Goal: Task Accomplishment & Management: Manage account settings

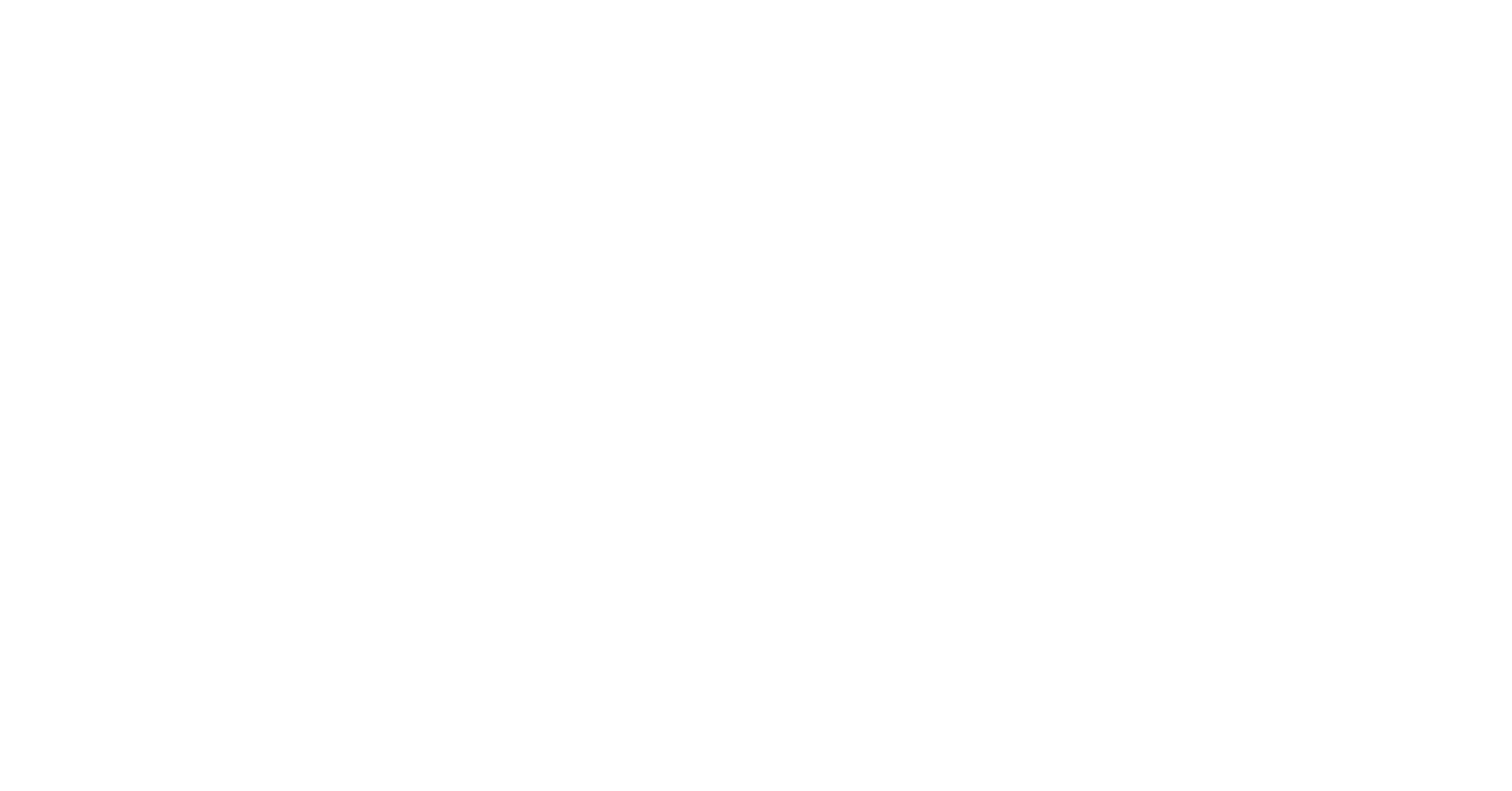
type input "[EMAIL_ADDRESS][DOMAIN_NAME]"
click at [667, 436] on button "Sign In" at bounding box center [668, 442] width 166 height 39
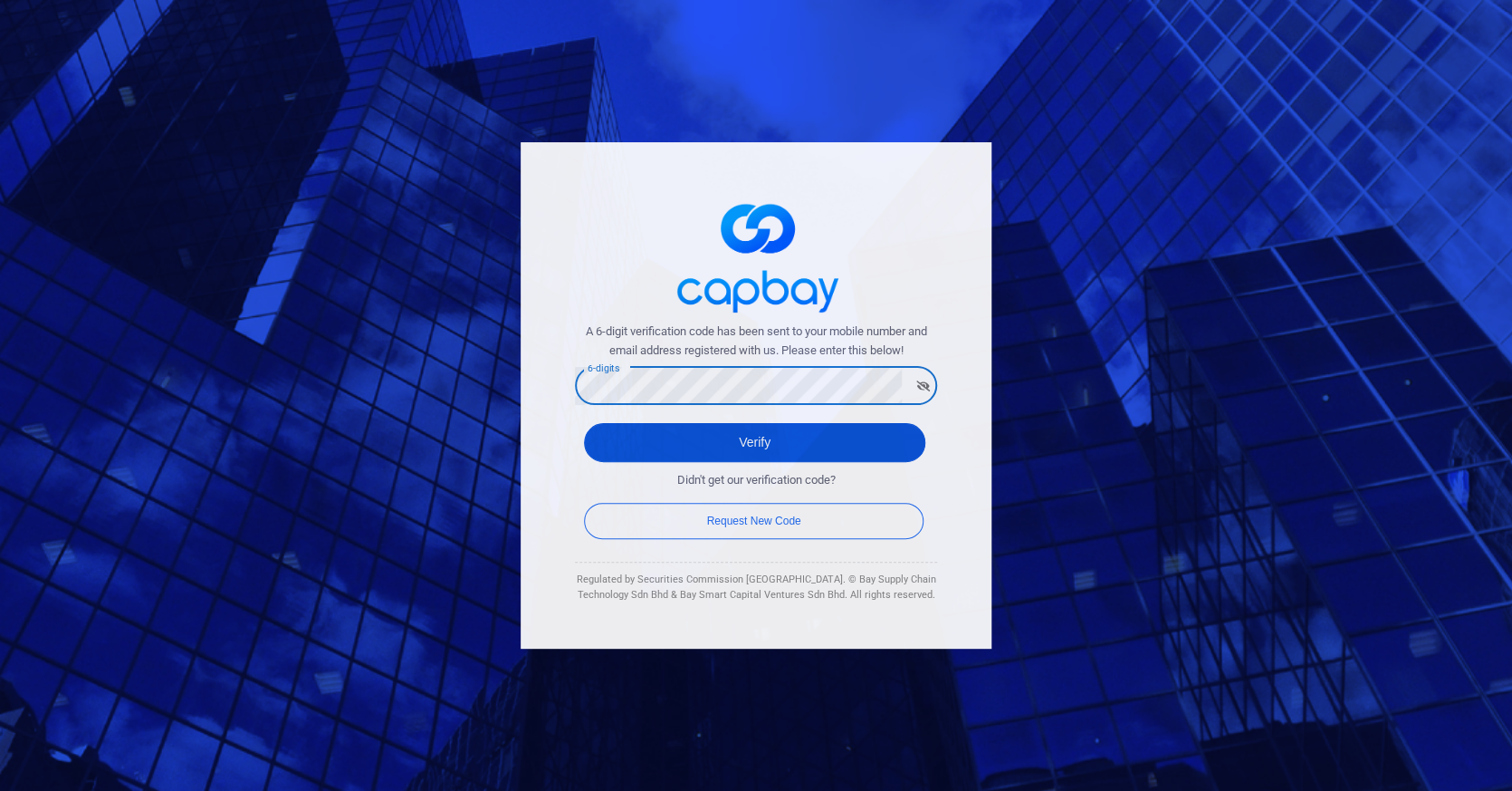
click at [754, 431] on button "Verify" at bounding box center [755, 442] width 341 height 39
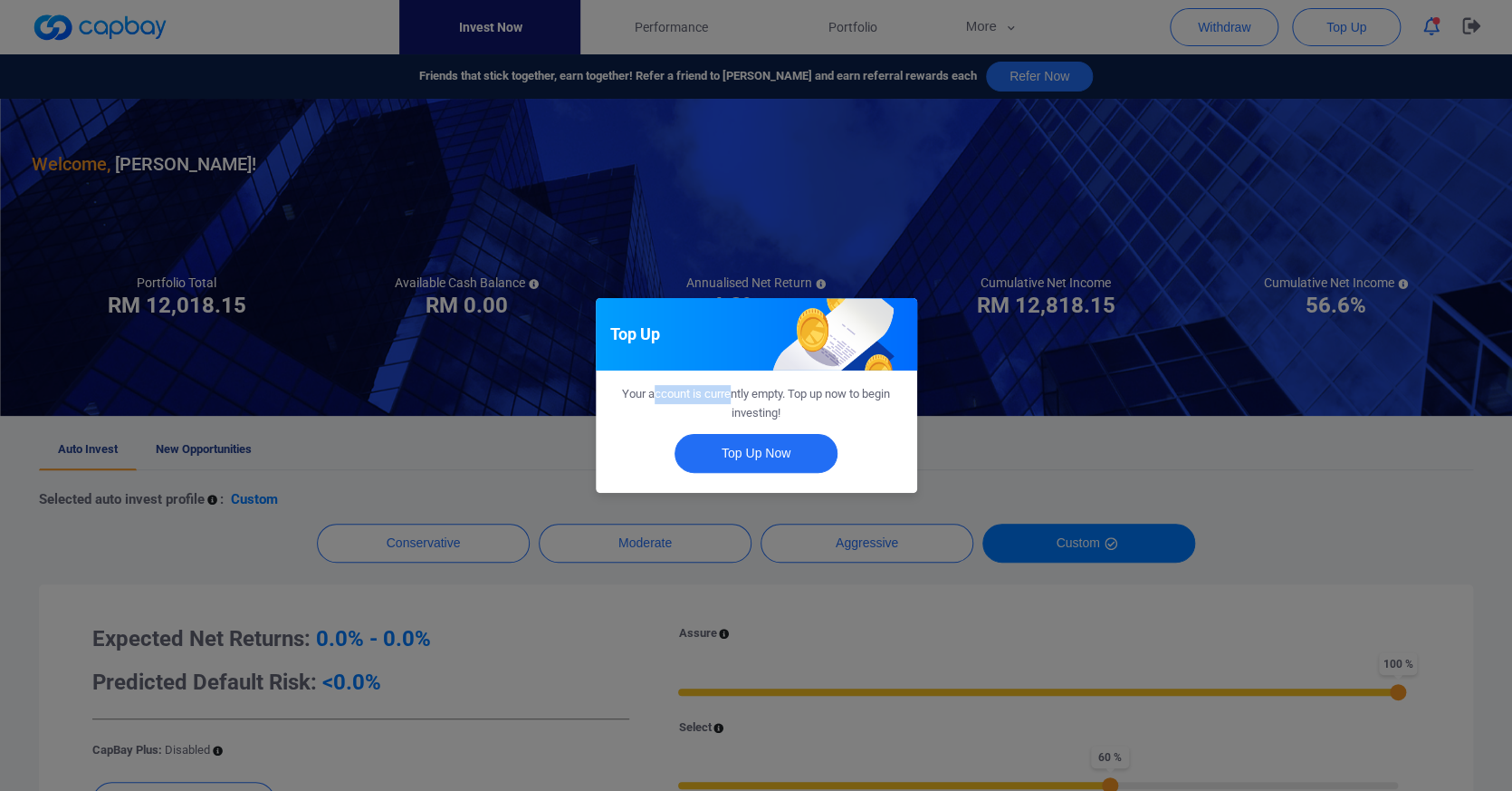
drag, startPoint x: 657, startPoint y: 391, endPoint x: 753, endPoint y: 391, distance: 96.0
click at [753, 391] on span "Your account is currently empty. Top up now to begin investing!" at bounding box center [756, 403] width 268 height 33
click at [755, 404] on span "Your account is currently empty. Top up now to begin investing!" at bounding box center [756, 403] width 268 height 33
click at [640, 247] on div "Top Up Your account is currently empty. Top up now to begin investing! Top Up N…" at bounding box center [756, 395] width 1512 height 791
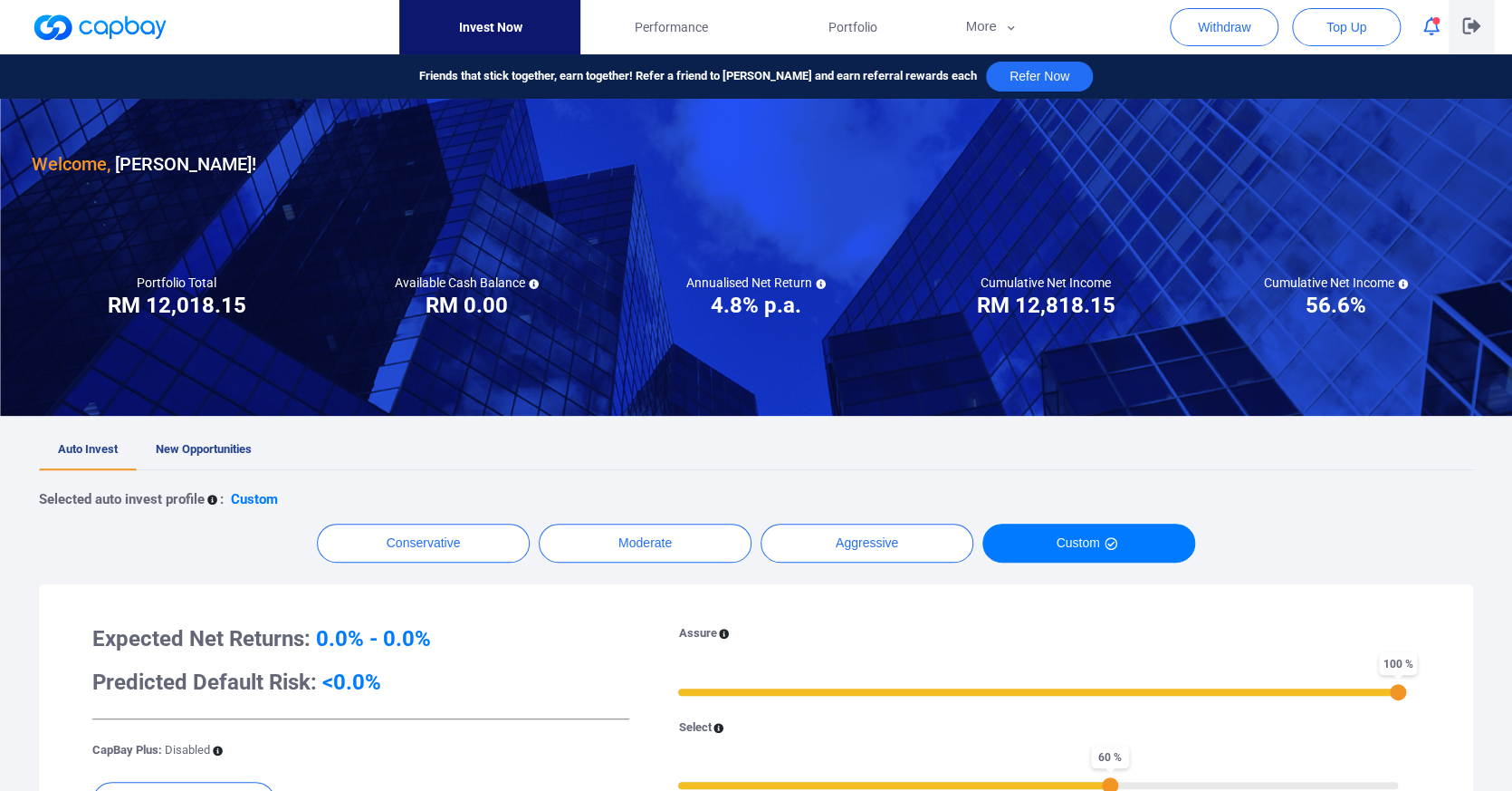
click at [1459, 19] on button "button" at bounding box center [1471, 27] width 45 height 55
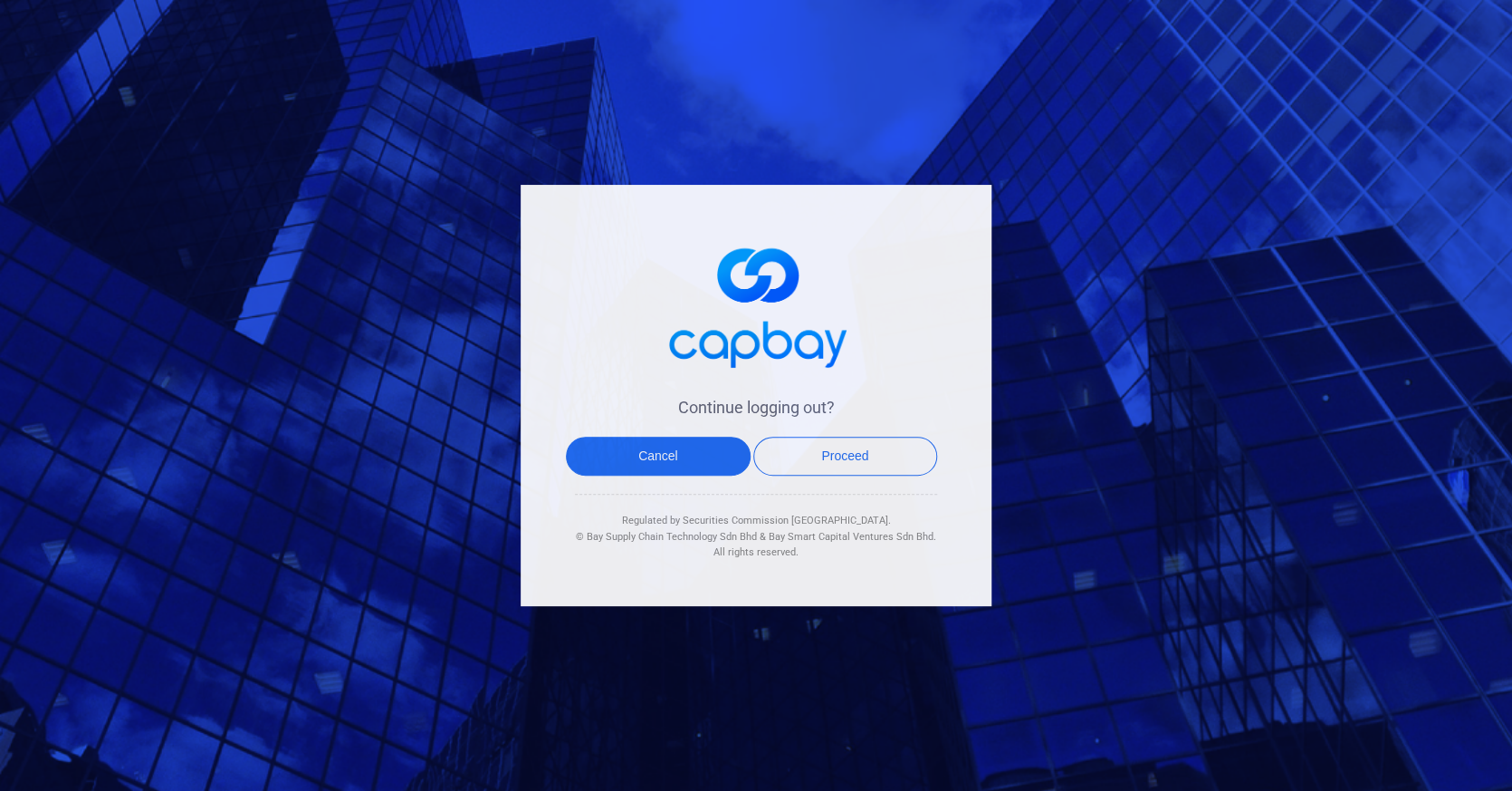
click at [836, 431] on div "Continue logging out? Cancel Proceed Regulated by Securities Commission Malaysi…" at bounding box center [756, 395] width 471 height 421
click at [827, 449] on button "Proceed" at bounding box center [845, 455] width 185 height 39
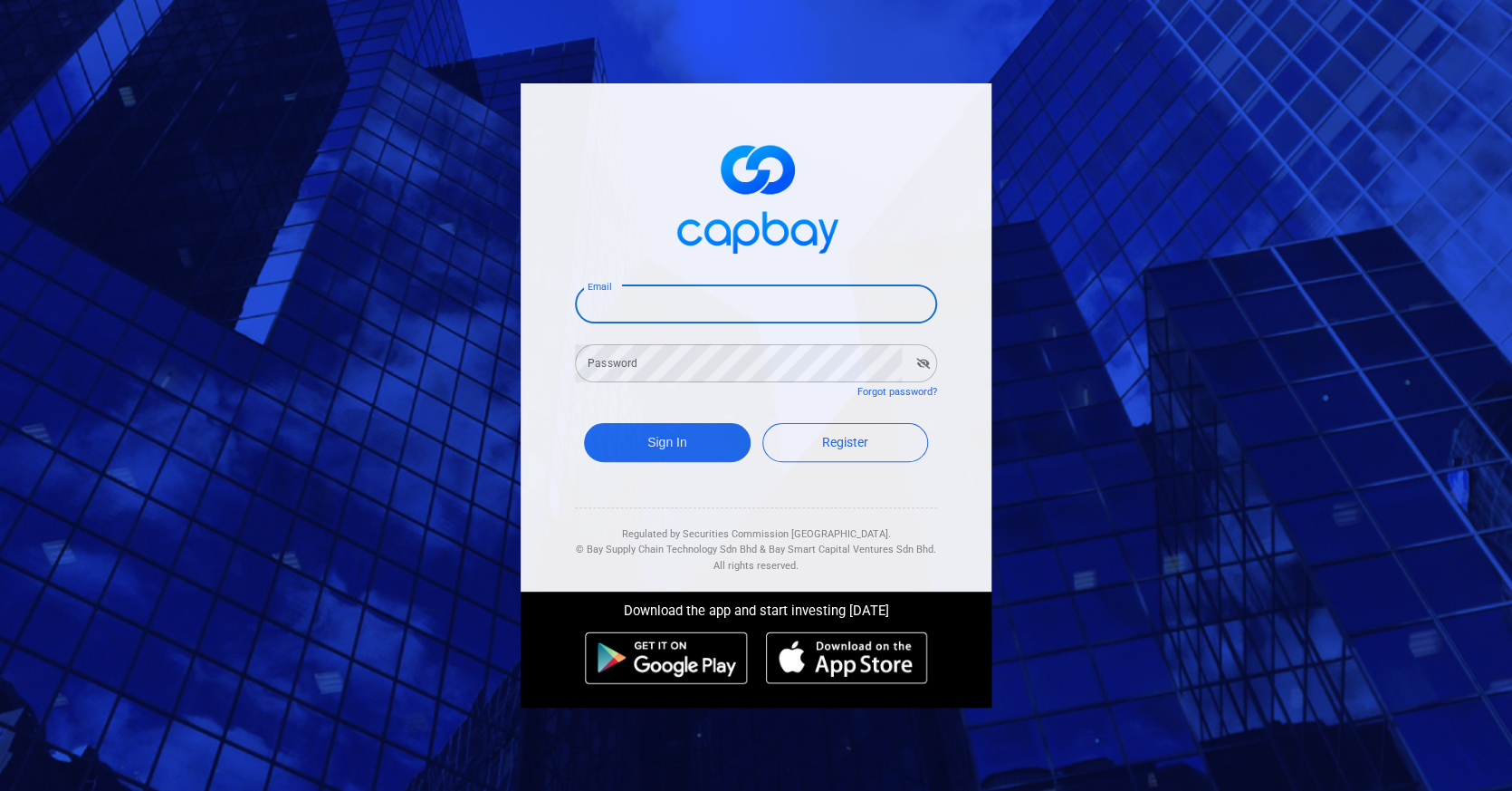
type input "[EMAIL_ADDRESS][DOMAIN_NAME]"
click at [667, 436] on button "Sign In" at bounding box center [668, 442] width 166 height 39
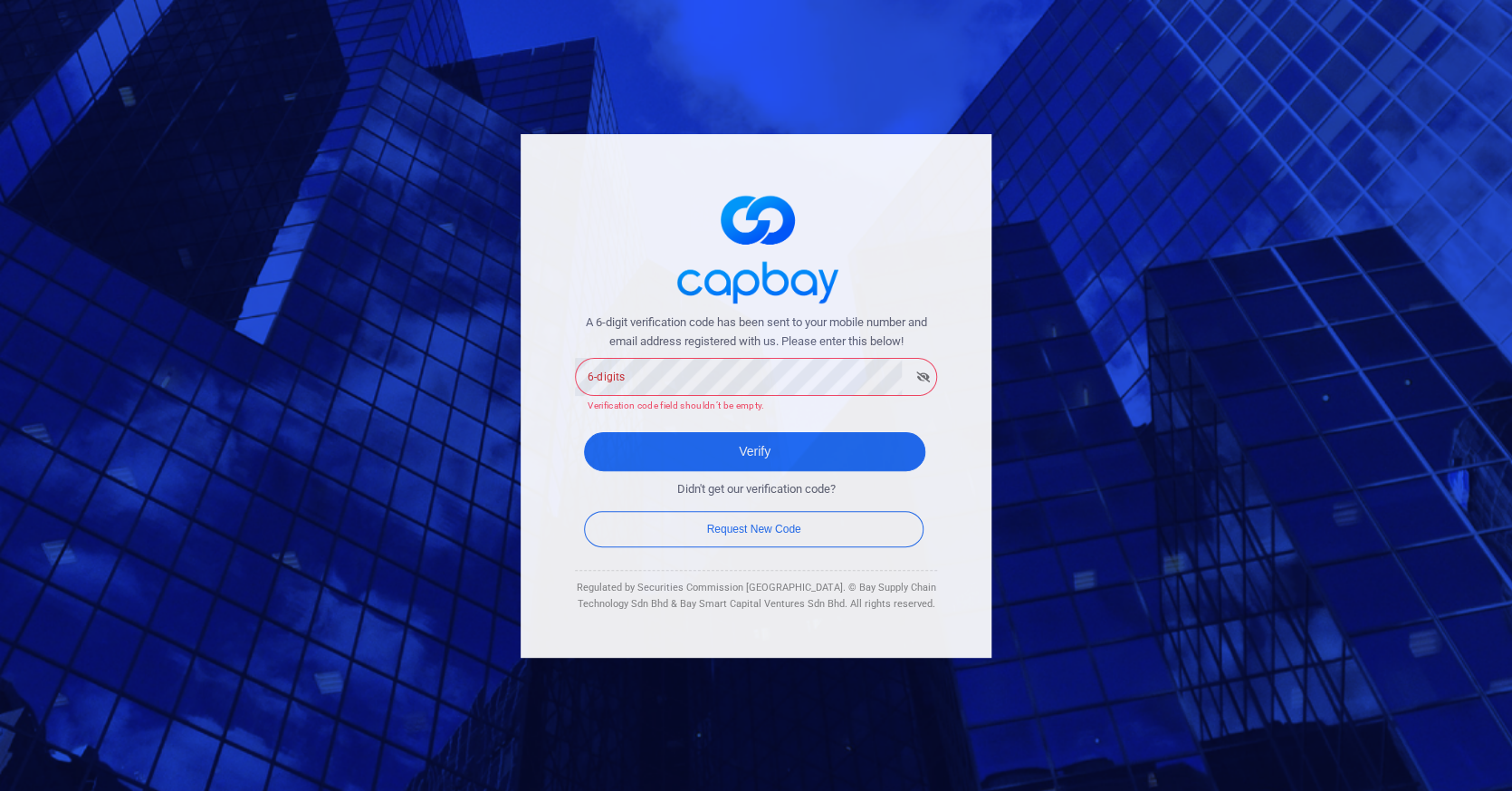
click at [669, 394] on form "A 6-digit verification code has been sent to your mobile number and email addre…" at bounding box center [756, 432] width 362 height 238
click at [754, 432] on button "Verify" at bounding box center [755, 451] width 341 height 39
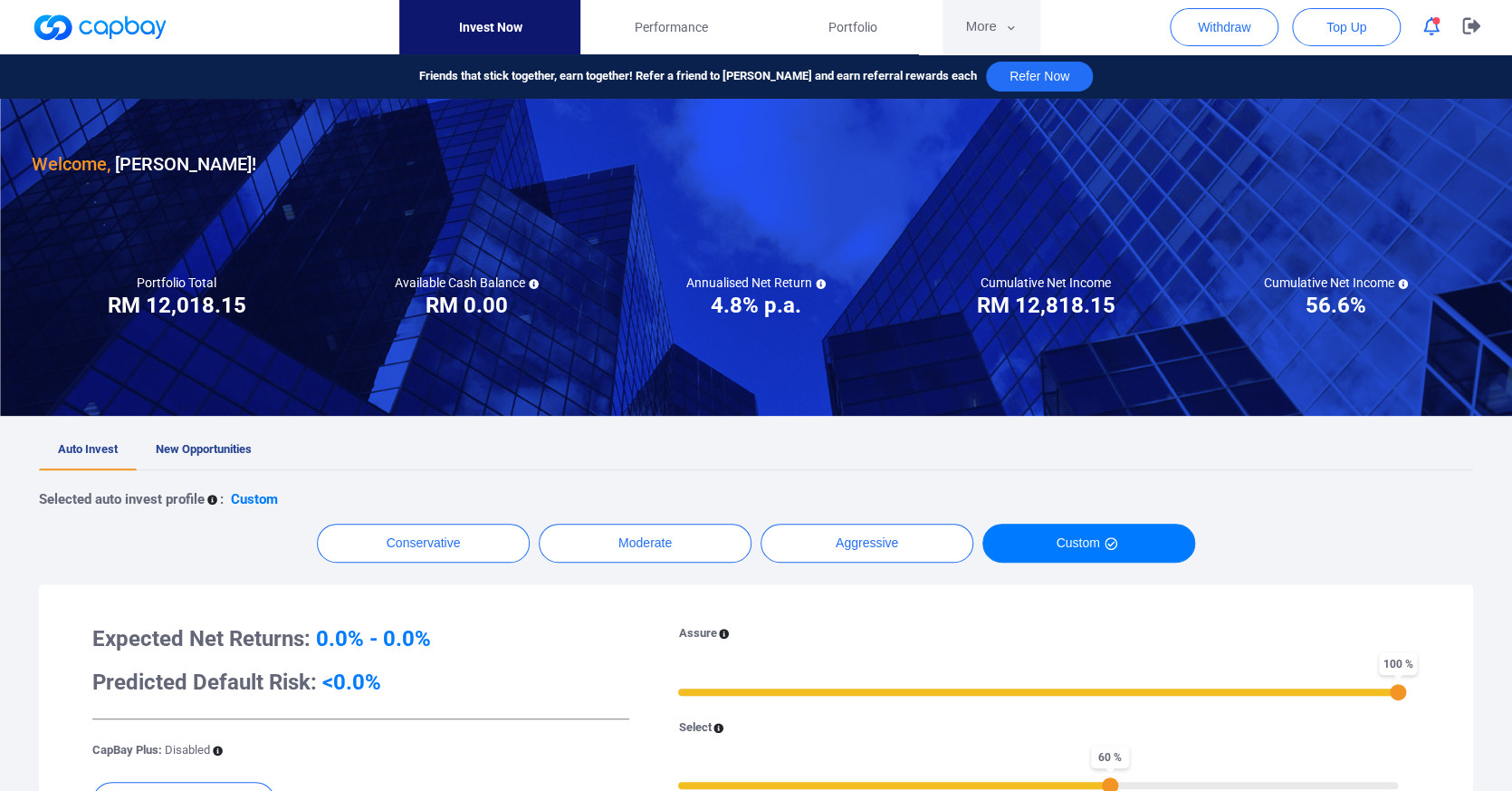
click at [984, 39] on button "More" at bounding box center [991, 27] width 97 height 55
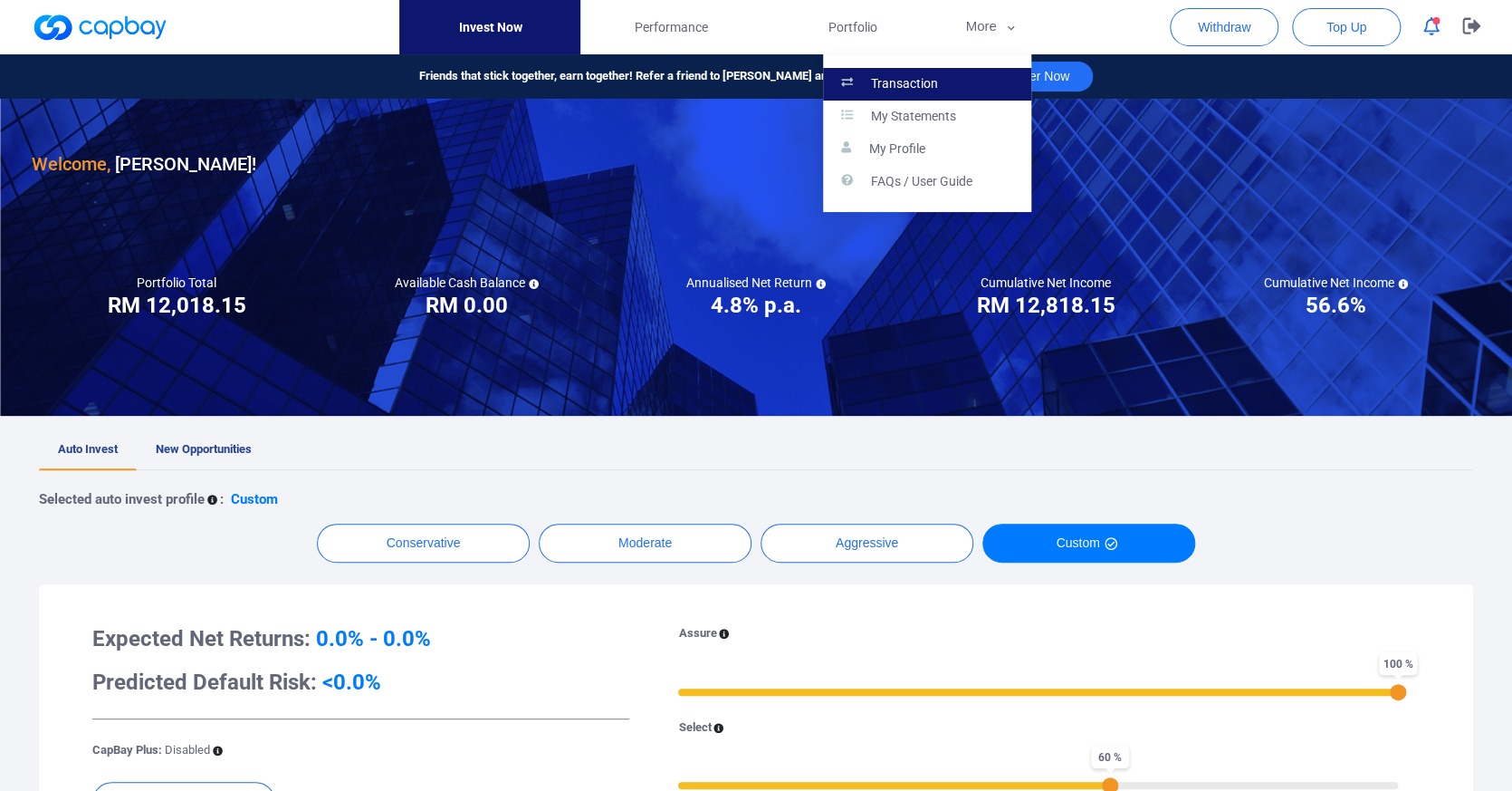
click at [930, 77] on p "Transaction" at bounding box center [905, 84] width 67 height 16
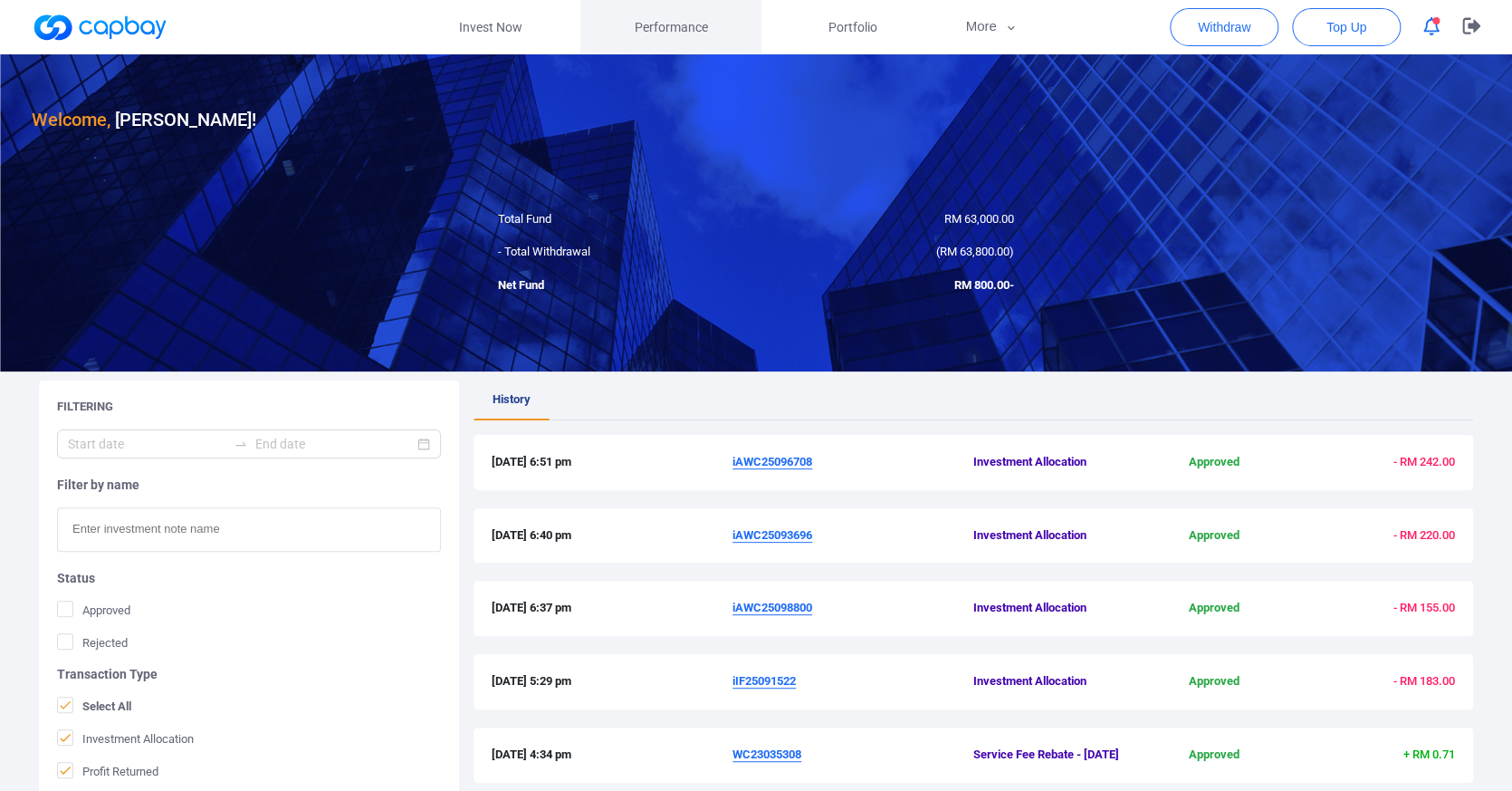
click at [688, 46] on link "Performance" at bounding box center [670, 27] width 181 height 55
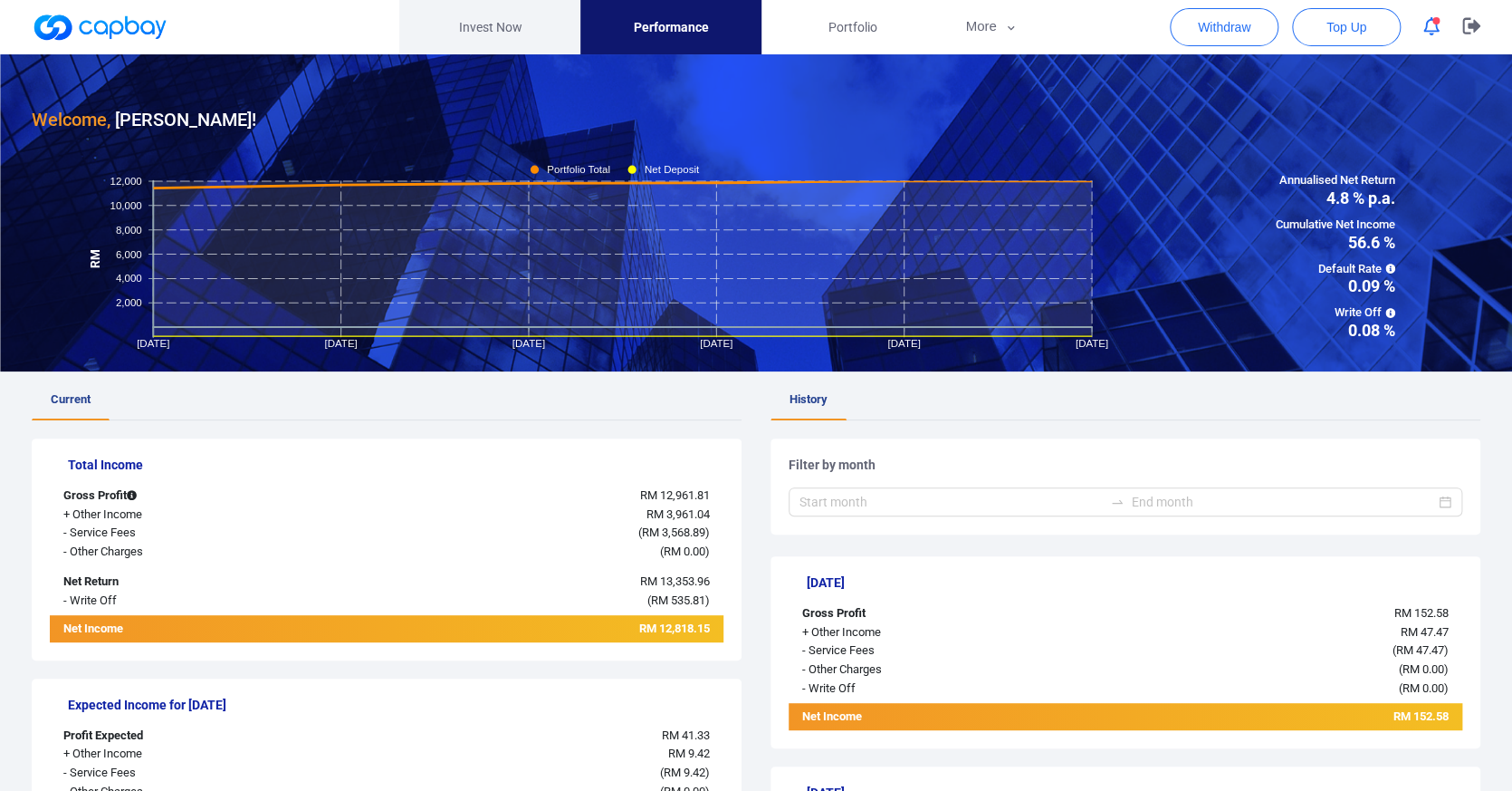
click at [529, 47] on link "Invest Now" at bounding box center [490, 27] width 181 height 55
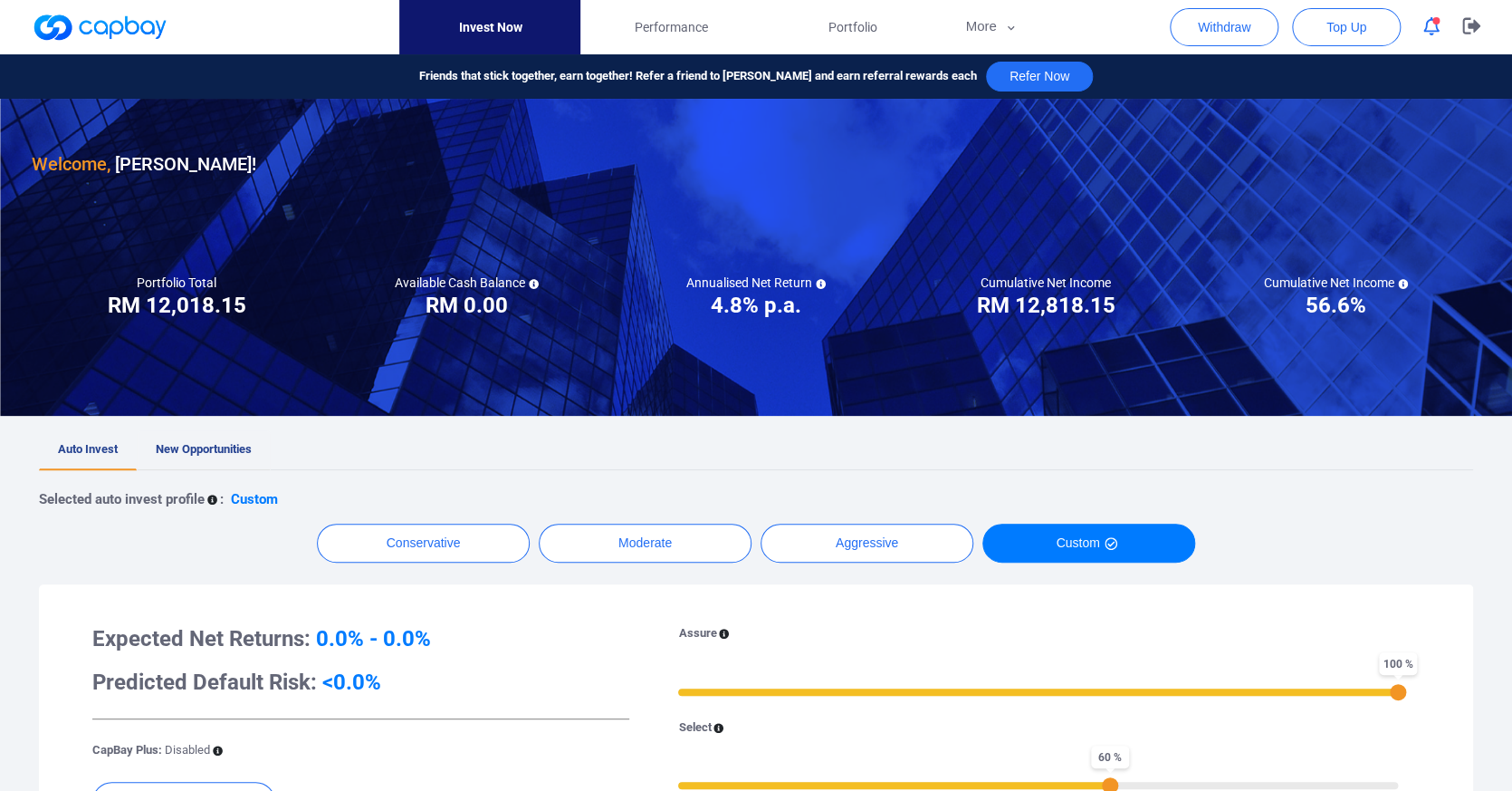
click at [234, 455] on span "New Opportunities" at bounding box center [204, 449] width 96 height 13
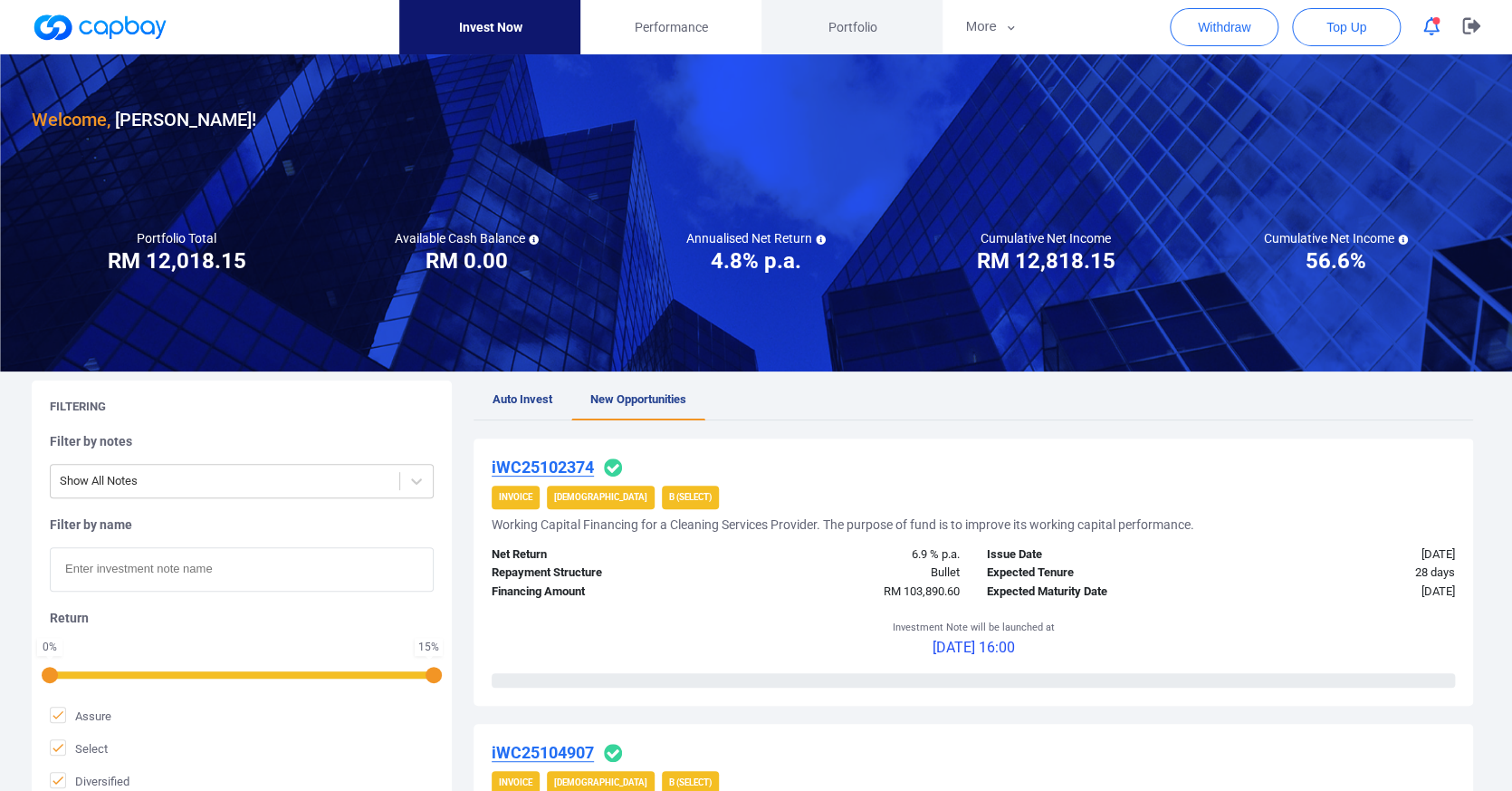
click at [828, 17] on span "Portfolio" at bounding box center [852, 27] width 49 height 20
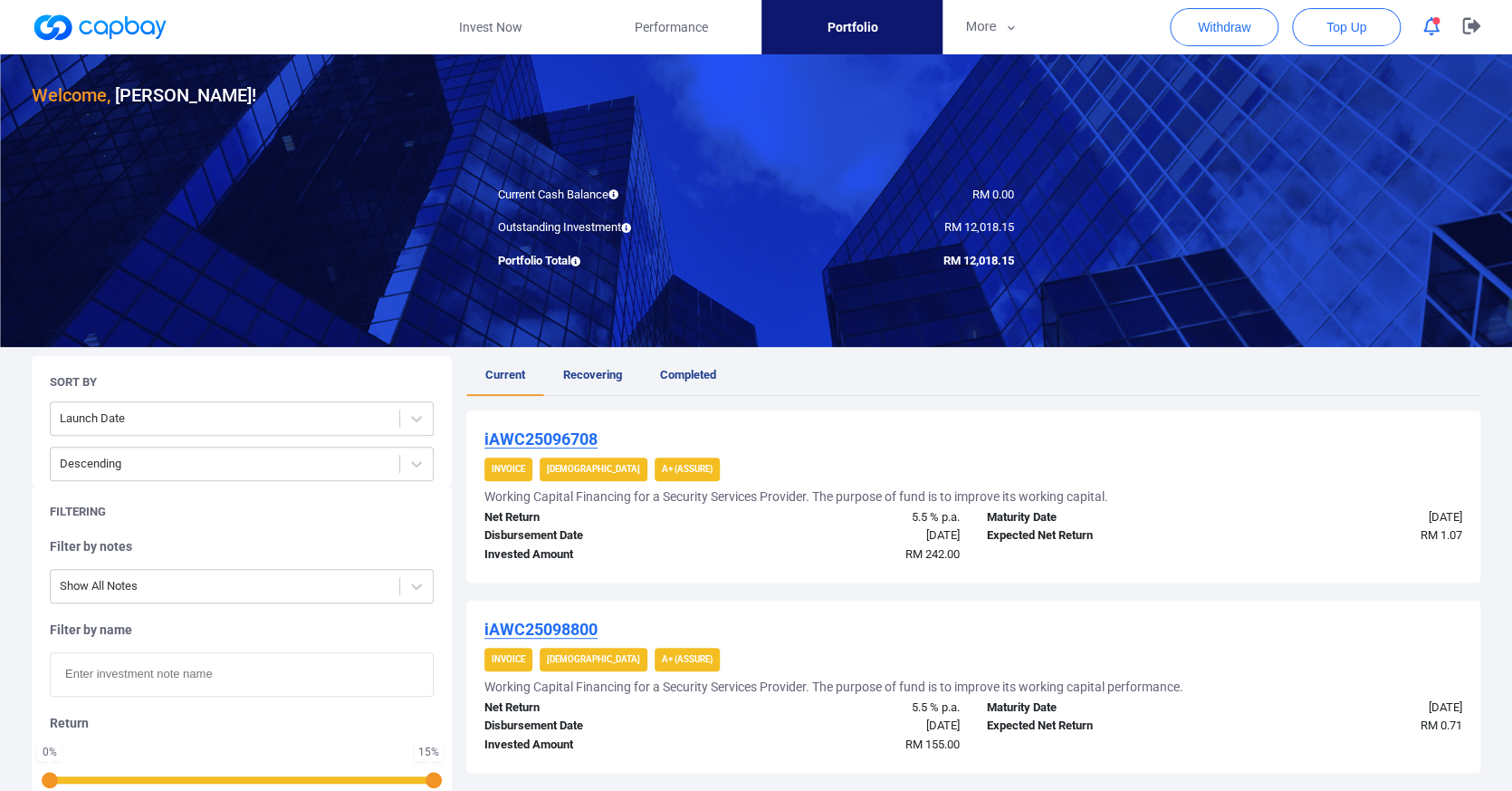
scroll to position [101, 0]
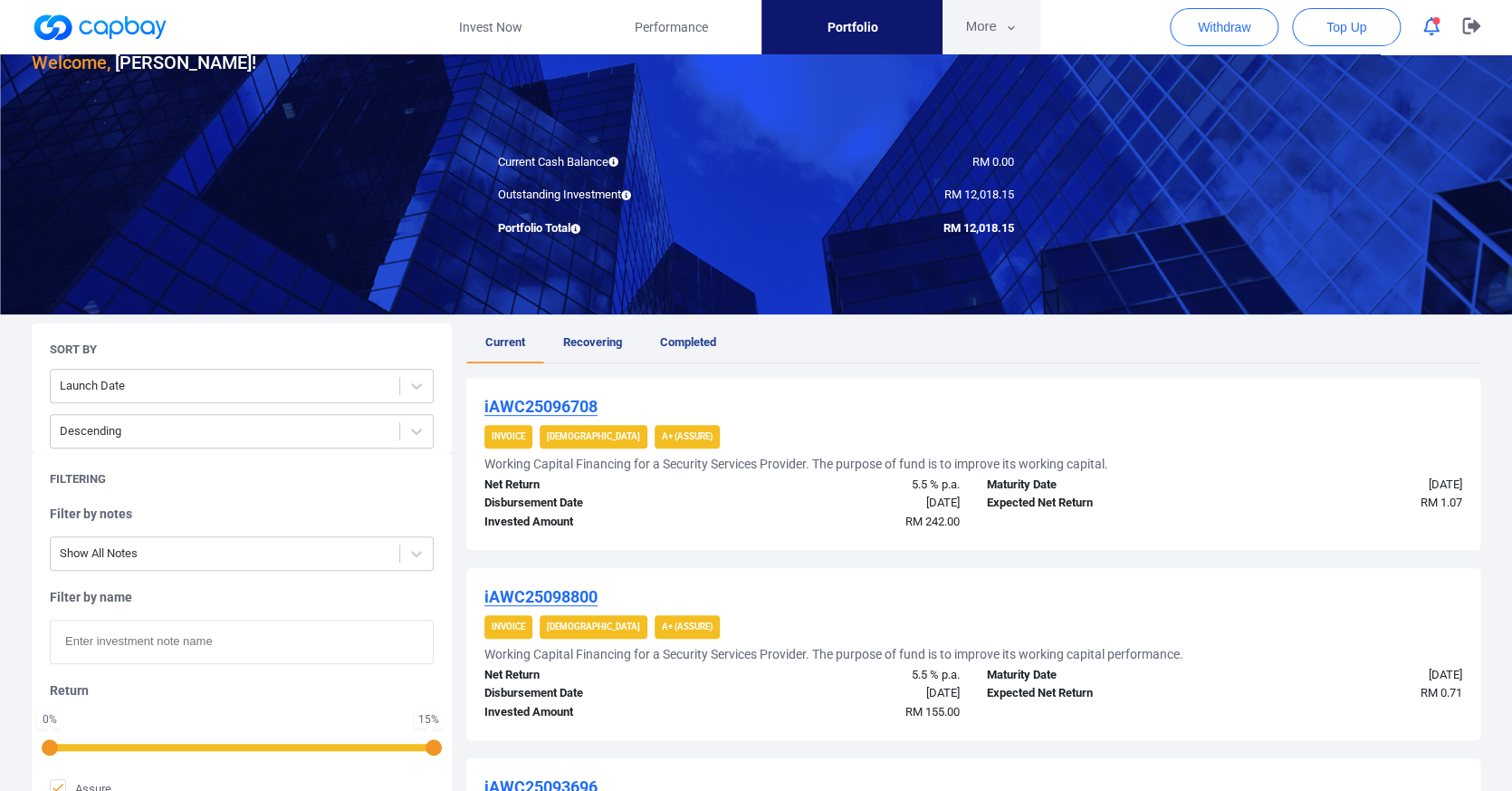
click at [975, 30] on button "More" at bounding box center [991, 27] width 97 height 55
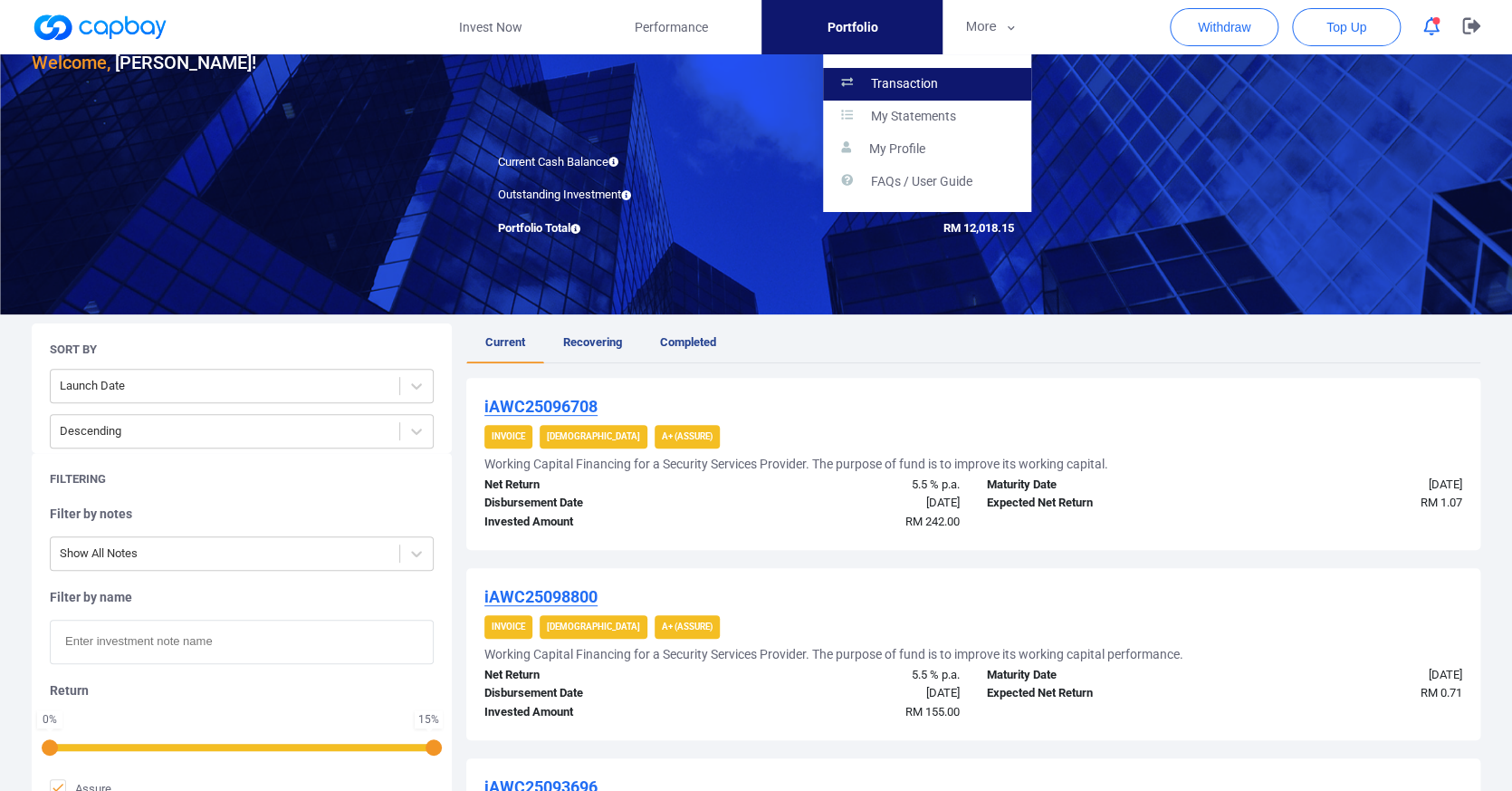
click at [924, 71] on link "Transaction" at bounding box center [928, 84] width 208 height 33
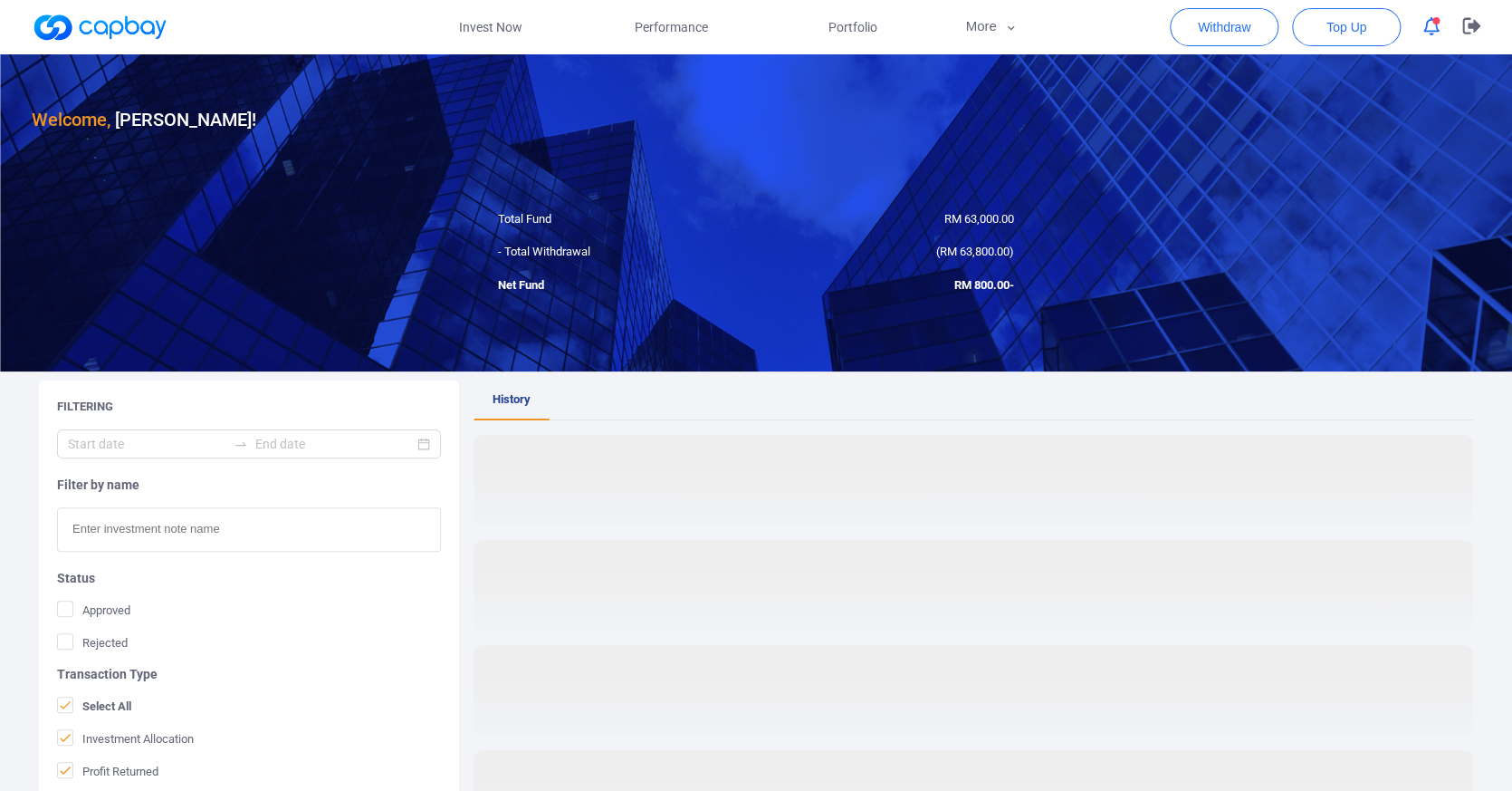
click at [821, 295] on div "-RM 800.00" at bounding box center [892, 286] width 272 height 19
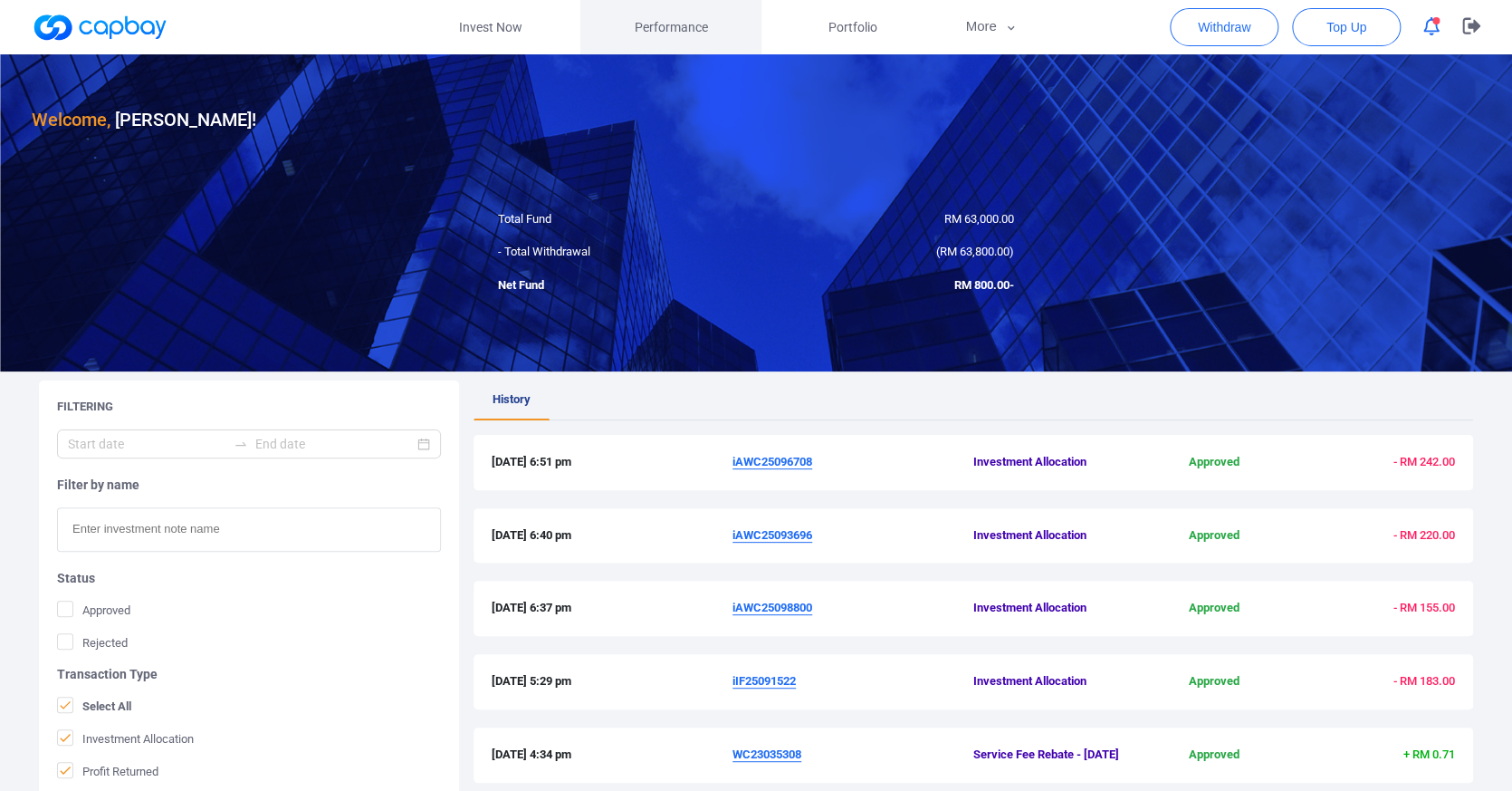
click at [697, 48] on link "Performance" at bounding box center [670, 27] width 181 height 55
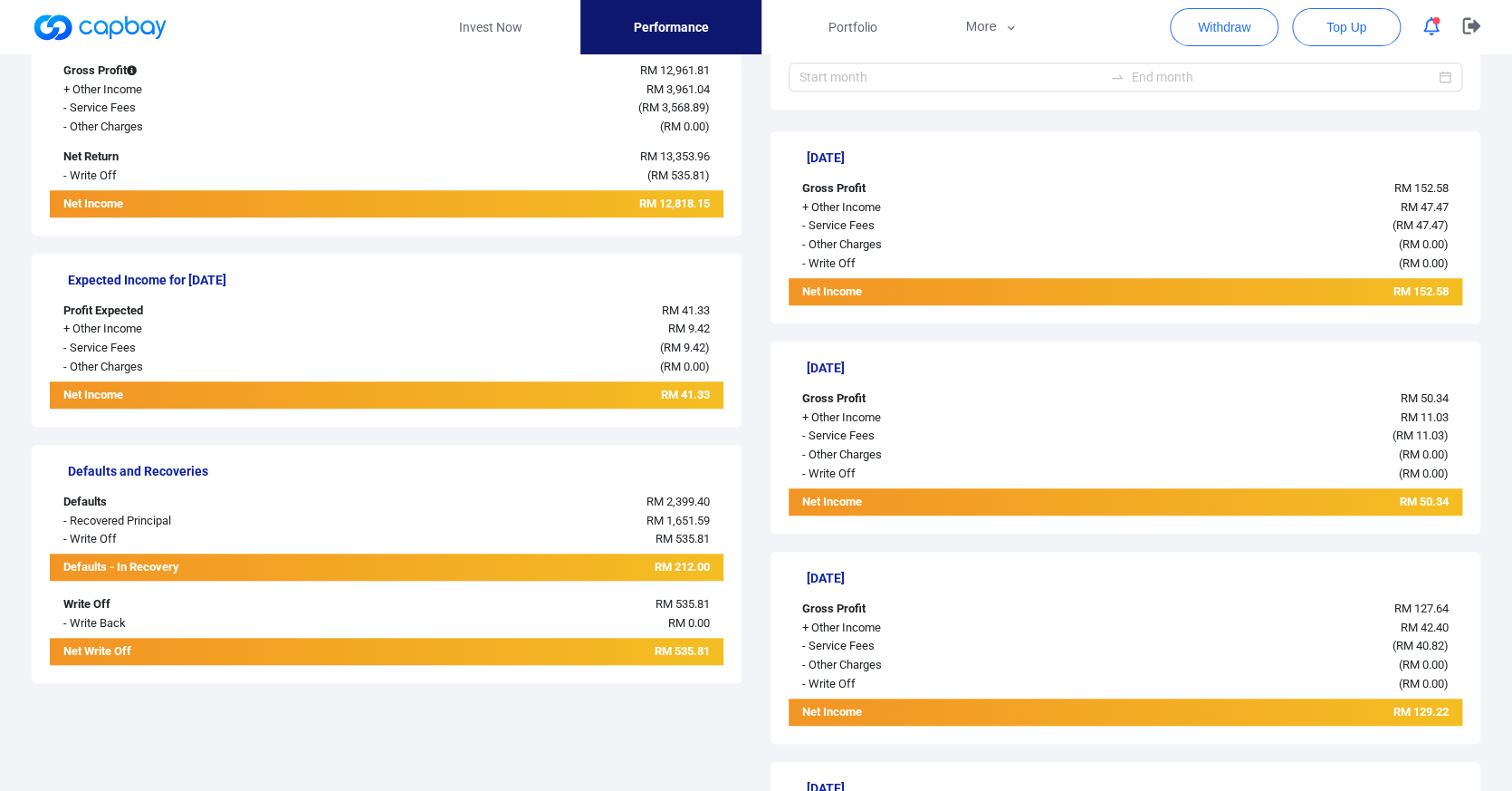
scroll to position [429, 0]
